Goal: Navigation & Orientation: Understand site structure

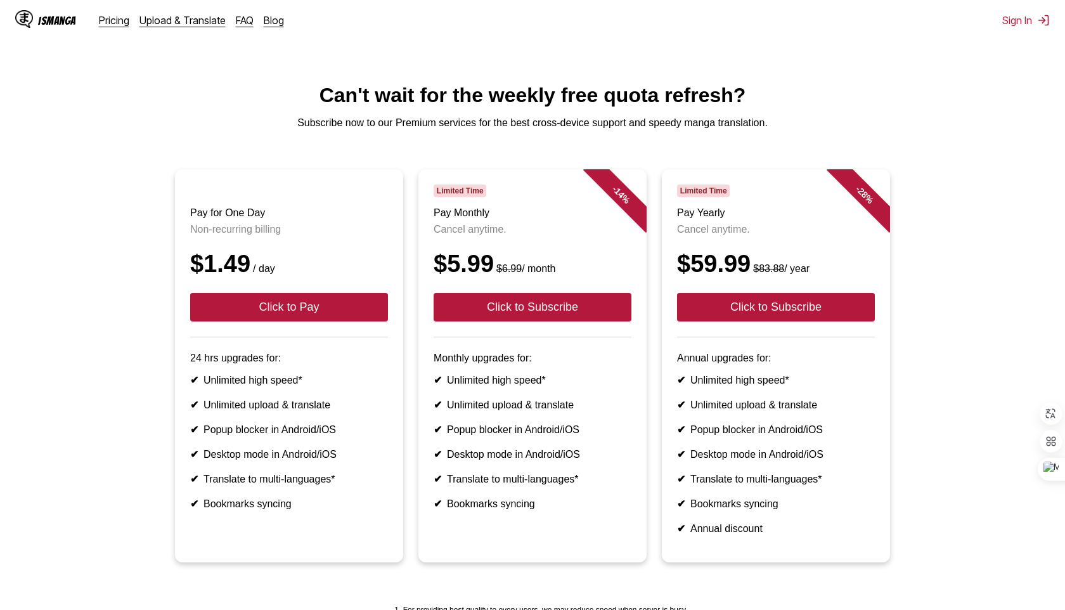
click at [561, 47] on html "IsManga Pricing Upload & Translate FAQ Blog Sign In Pricing Upload & Translate …" at bounding box center [532, 377] width 1065 height 754
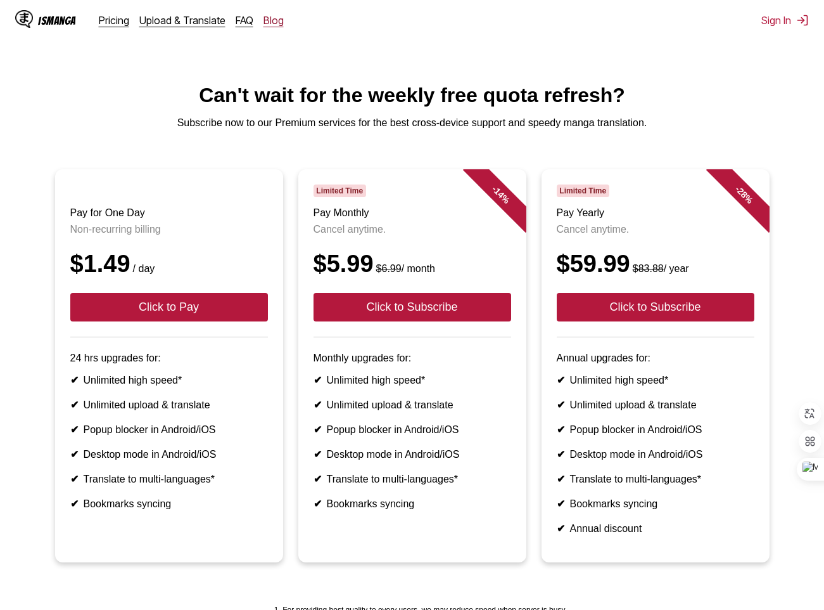
click at [275, 20] on link "Blog" at bounding box center [274, 20] width 20 height 13
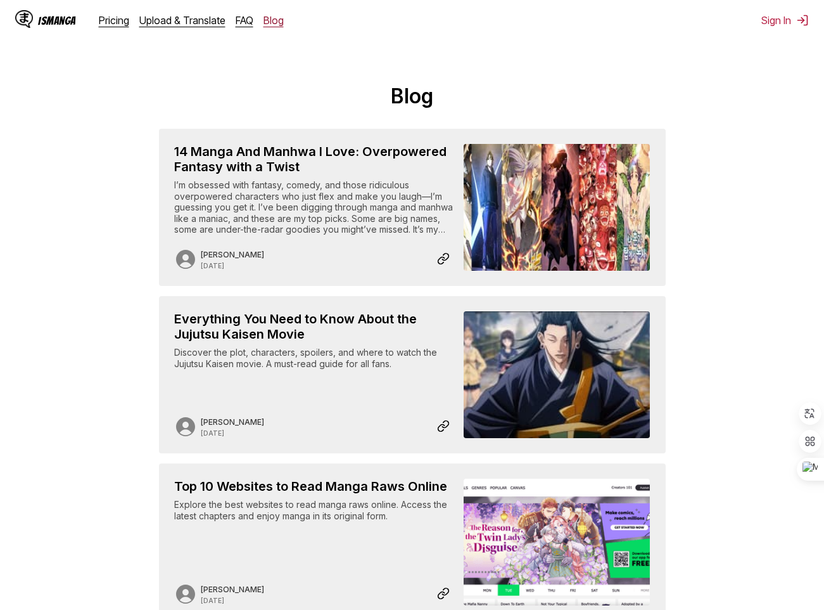
click at [272, 22] on link "Blog" at bounding box center [274, 20] width 20 height 13
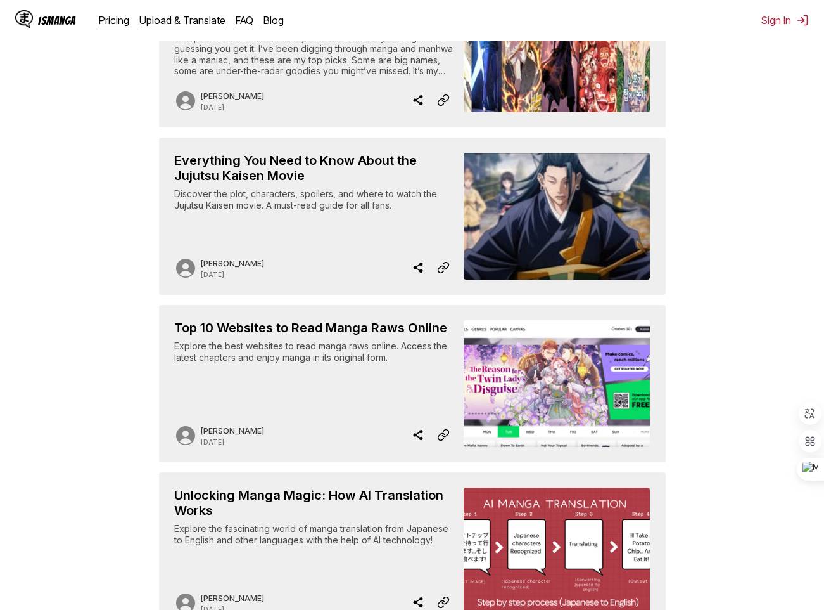
scroll to position [104, 0]
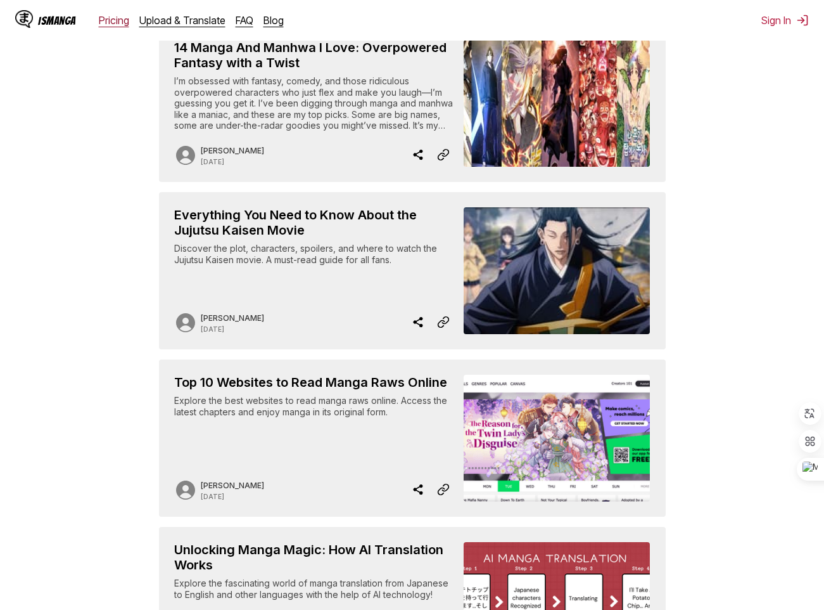
click at [103, 25] on link "Pricing" at bounding box center [114, 20] width 30 height 13
click at [163, 25] on link "Upload & Translate" at bounding box center [182, 20] width 86 height 13
